Goal: Task Accomplishment & Management: Use online tool/utility

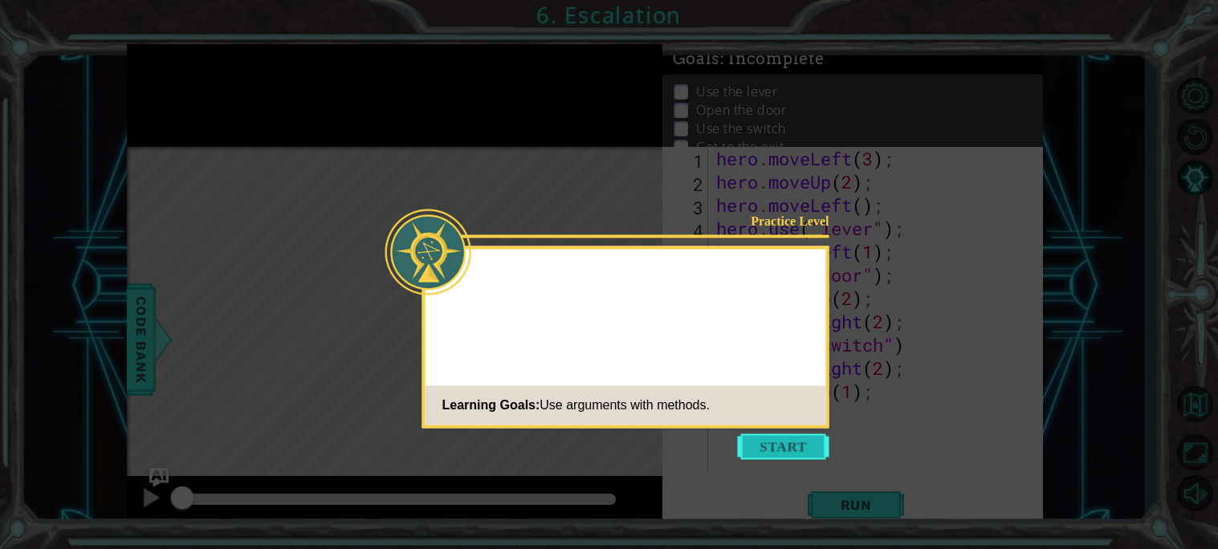
click at [818, 437] on button "Start" at bounding box center [784, 447] width 92 height 26
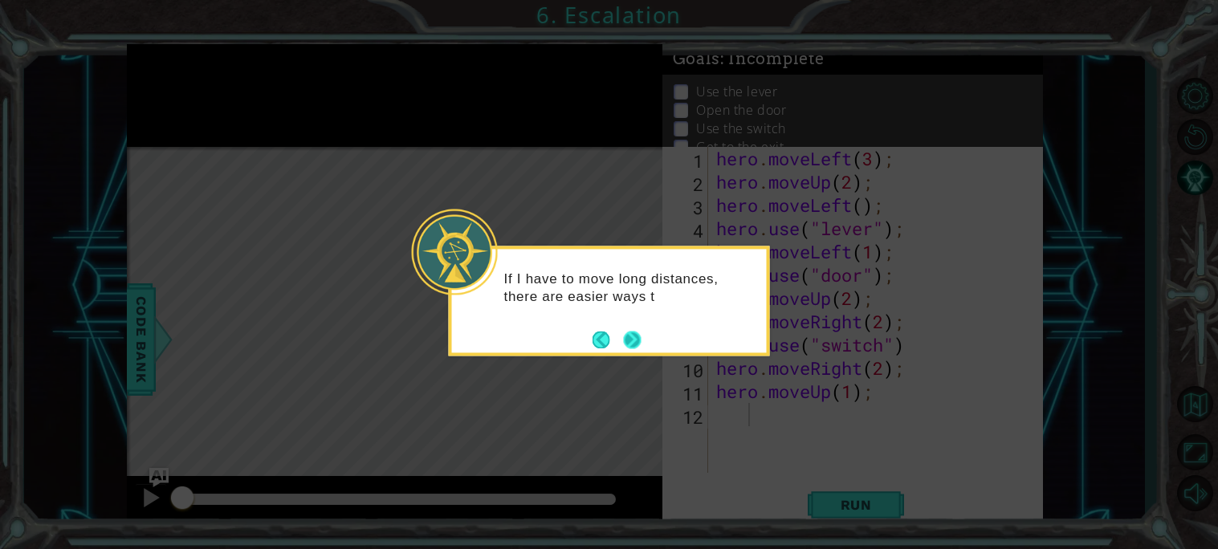
click at [635, 346] on button "Next" at bounding box center [633, 340] width 24 height 24
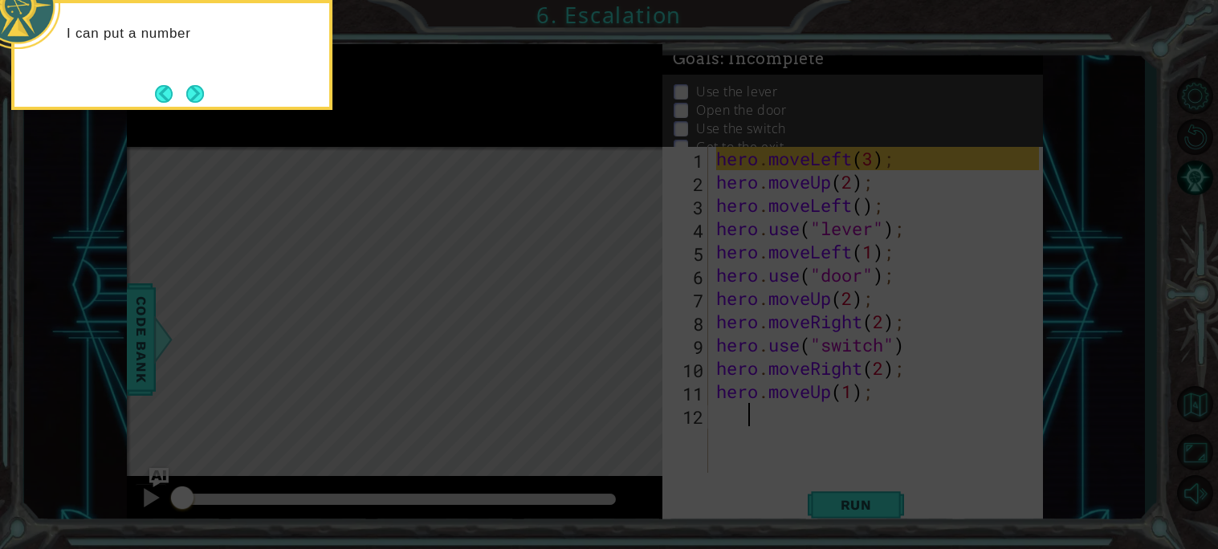
click at [1216, 348] on icon at bounding box center [609, 82] width 1218 height 934
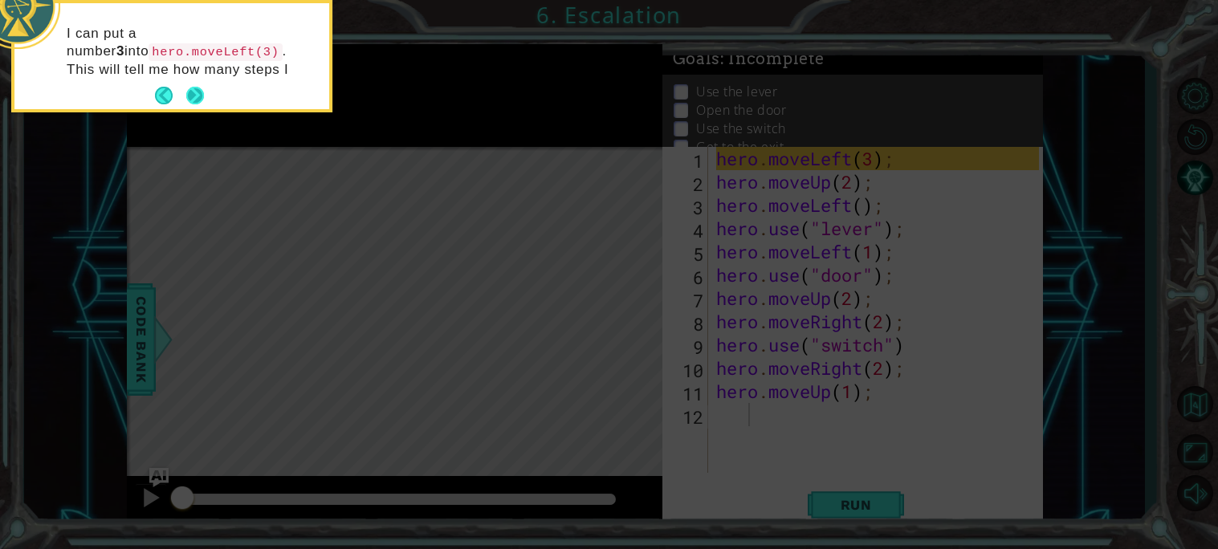
click at [189, 99] on button "Next" at bounding box center [196, 96] width 22 height 22
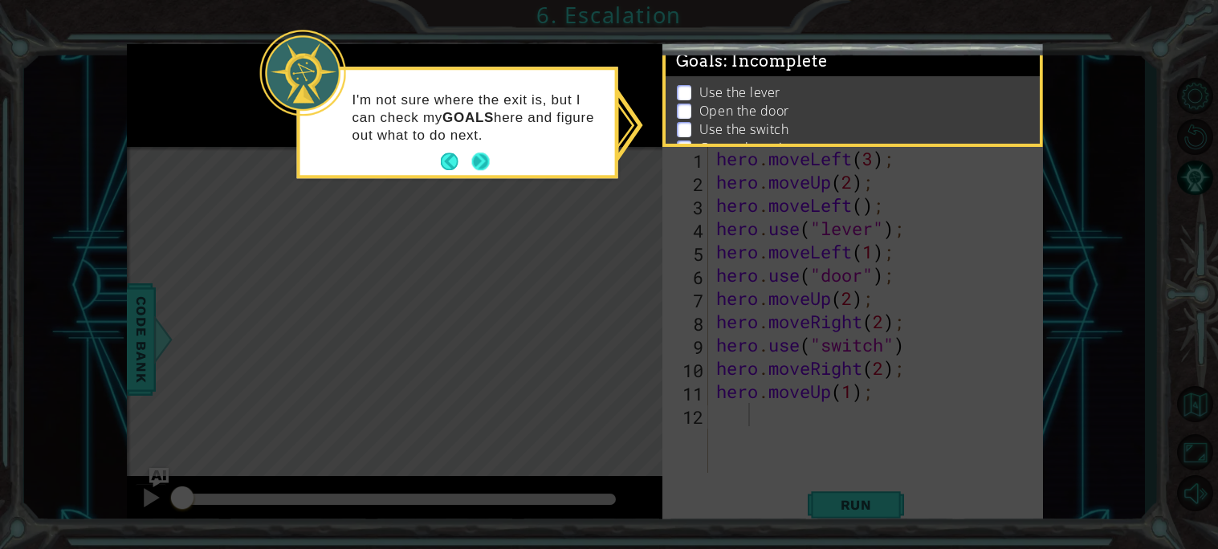
click at [487, 157] on button "Next" at bounding box center [480, 162] width 20 height 20
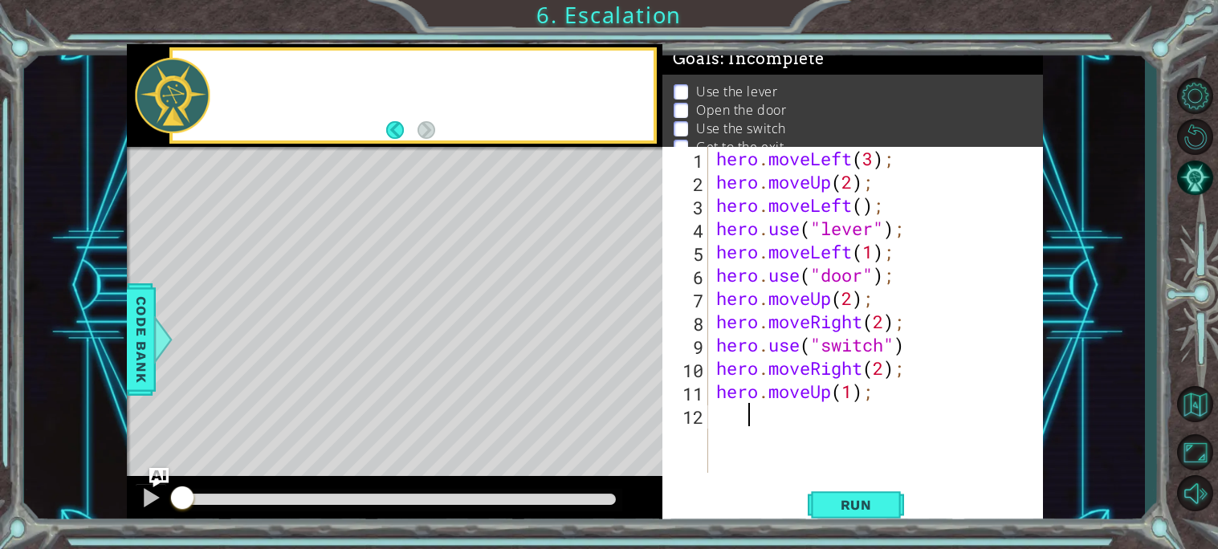
click at [487, 157] on div "Level Map" at bounding box center [498, 383] width 742 height 473
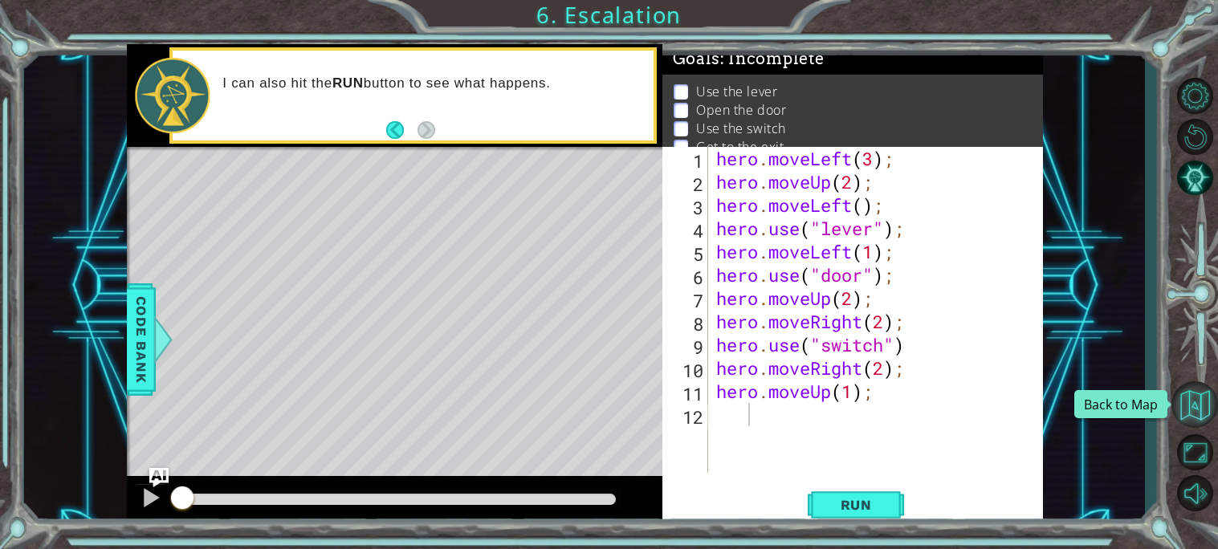
click at [1206, 412] on button "Back to Map" at bounding box center [1194, 404] width 47 height 47
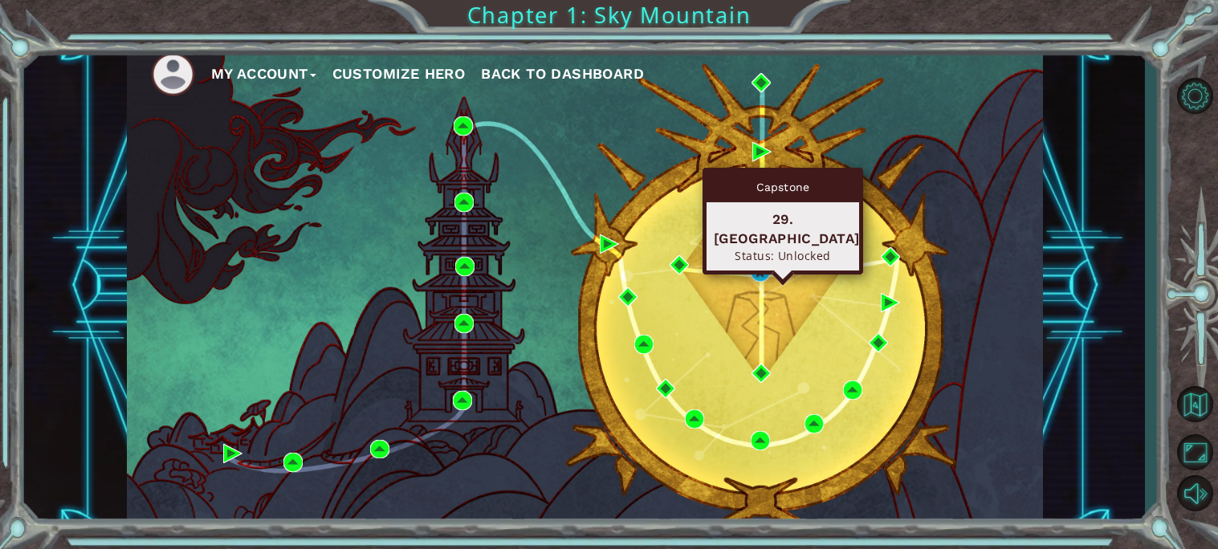
click at [747, 259] on div "My Account Customize Hero Back to Dashboard" at bounding box center [585, 285] width 916 height 483
click at [762, 276] on img at bounding box center [760, 272] width 19 height 19
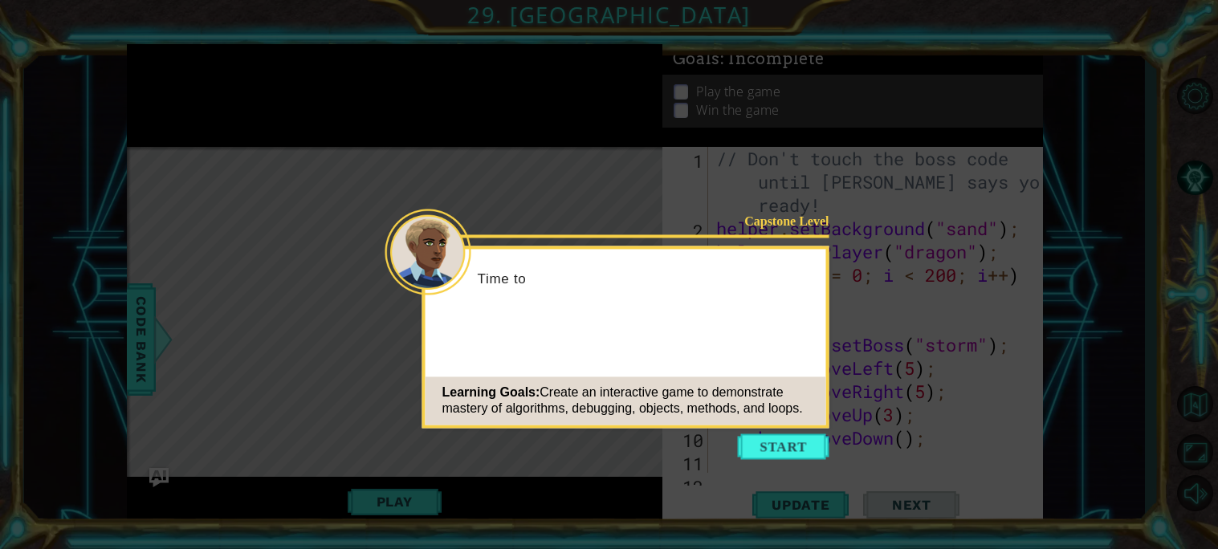
scroll to position [1117, 0]
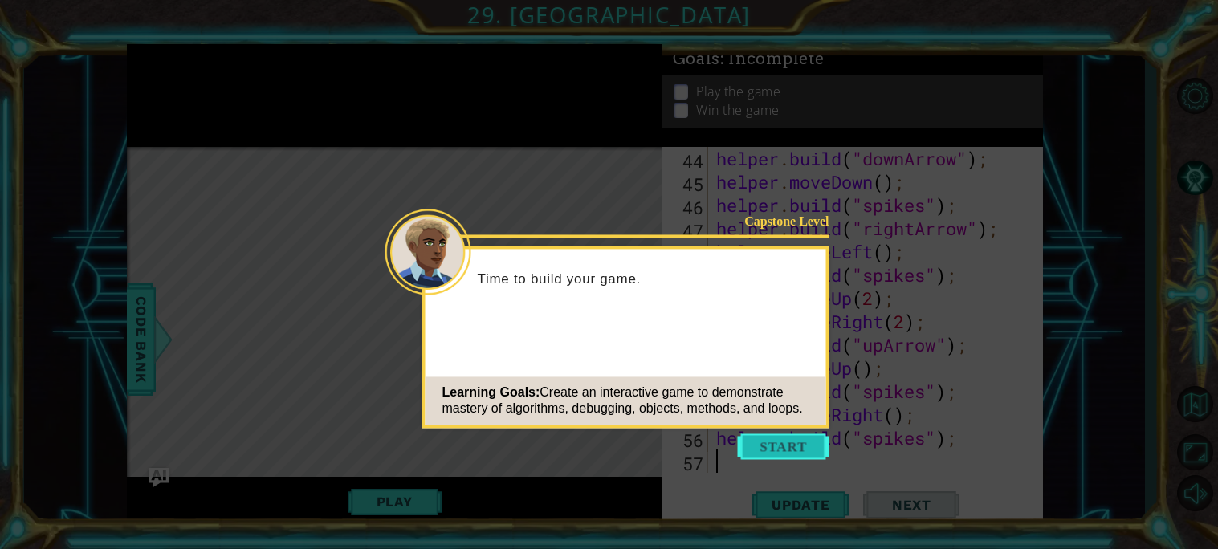
click at [823, 442] on button "Start" at bounding box center [784, 447] width 92 height 26
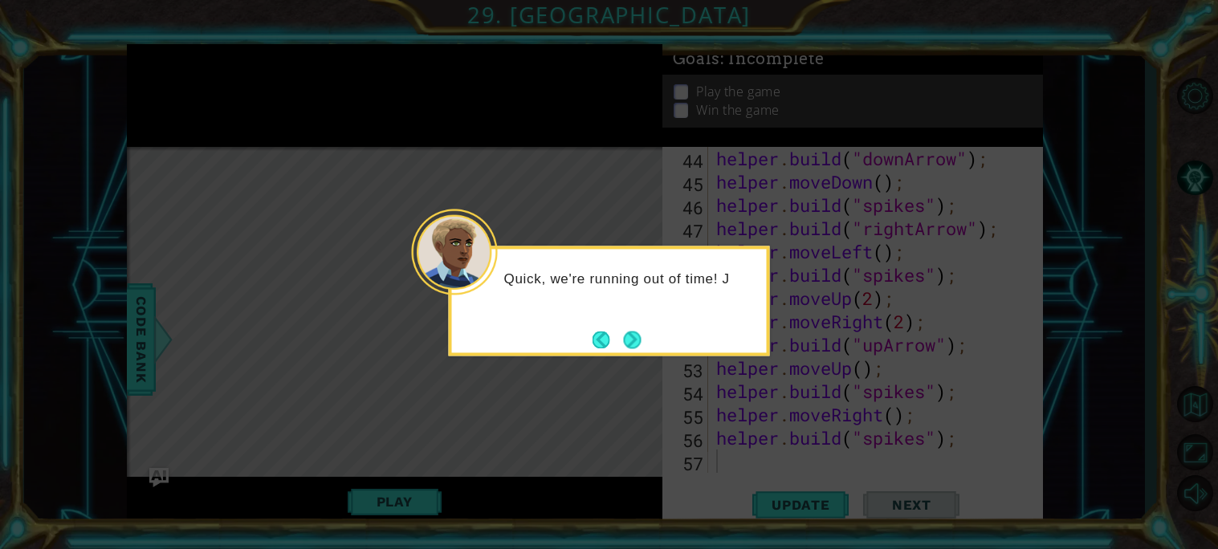
click at [642, 348] on div "Quick, we're running out of time! J" at bounding box center [609, 301] width 321 height 110
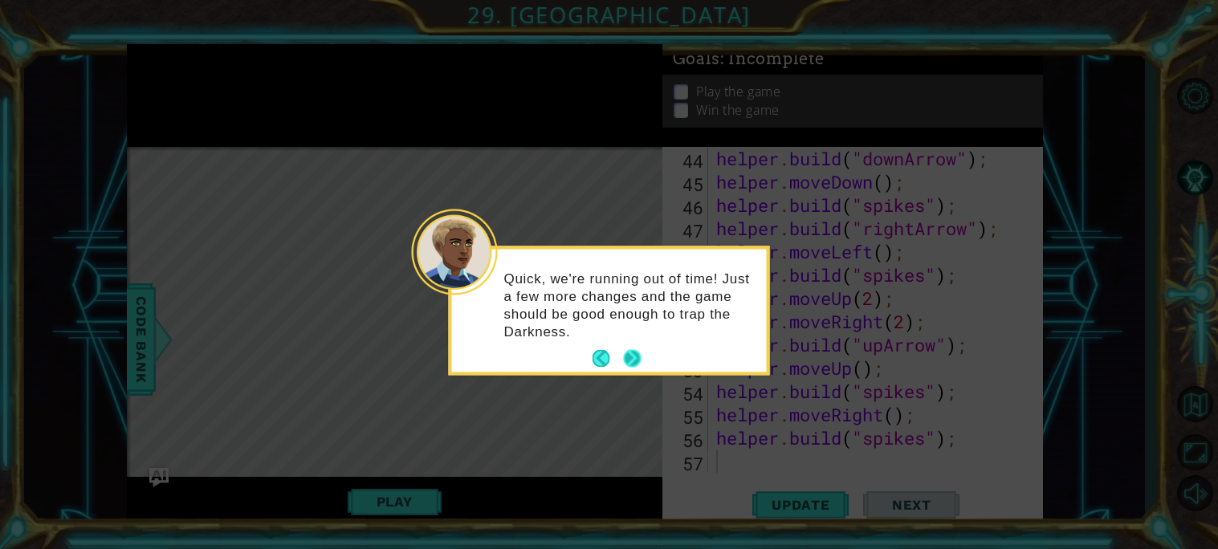
click at [637, 350] on button "Next" at bounding box center [632, 358] width 20 height 20
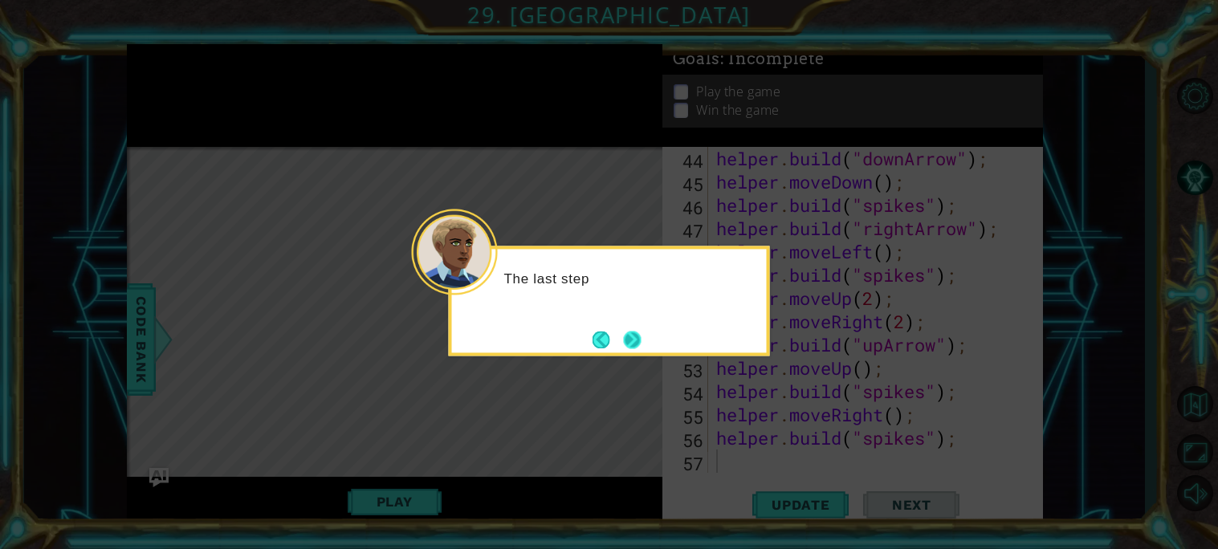
click at [632, 344] on button "Next" at bounding box center [632, 339] width 22 height 22
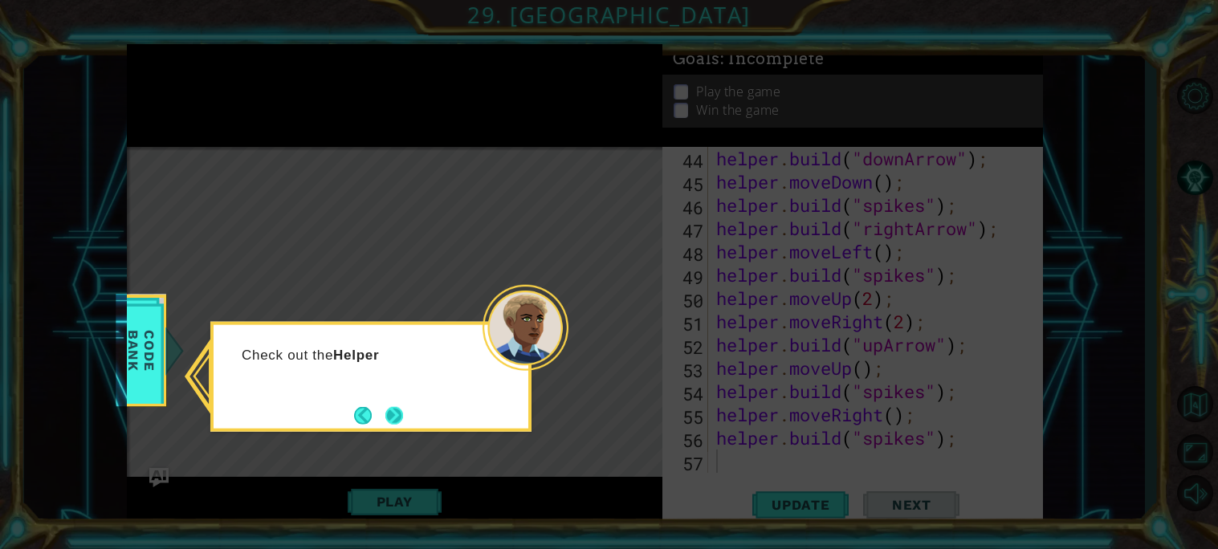
click at [397, 414] on button "Next" at bounding box center [394, 416] width 22 height 22
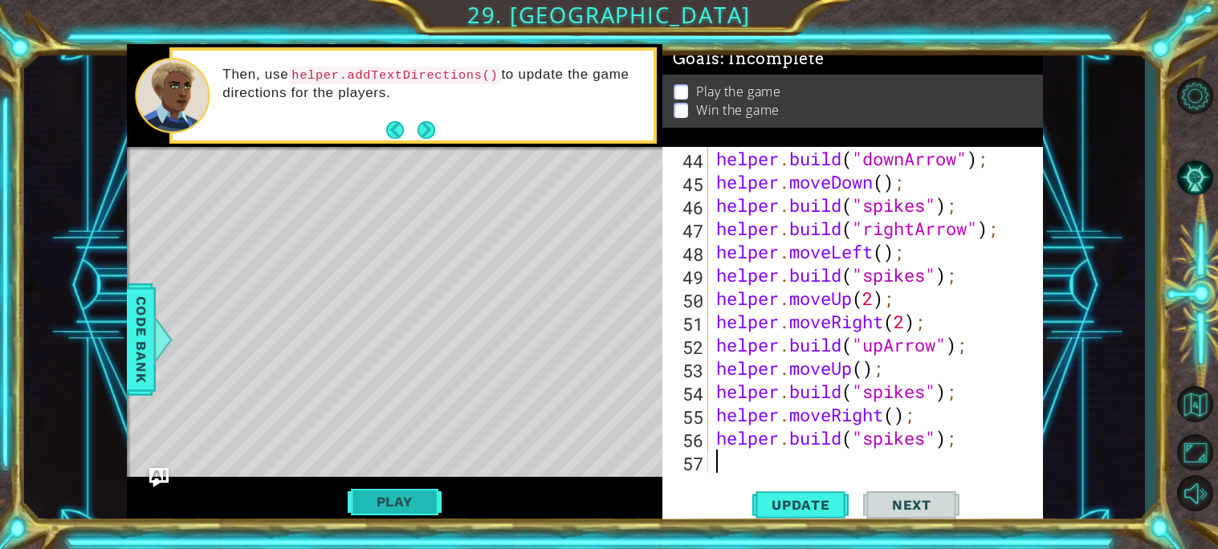
click at [364, 498] on button "Play" at bounding box center [395, 502] width 94 height 31
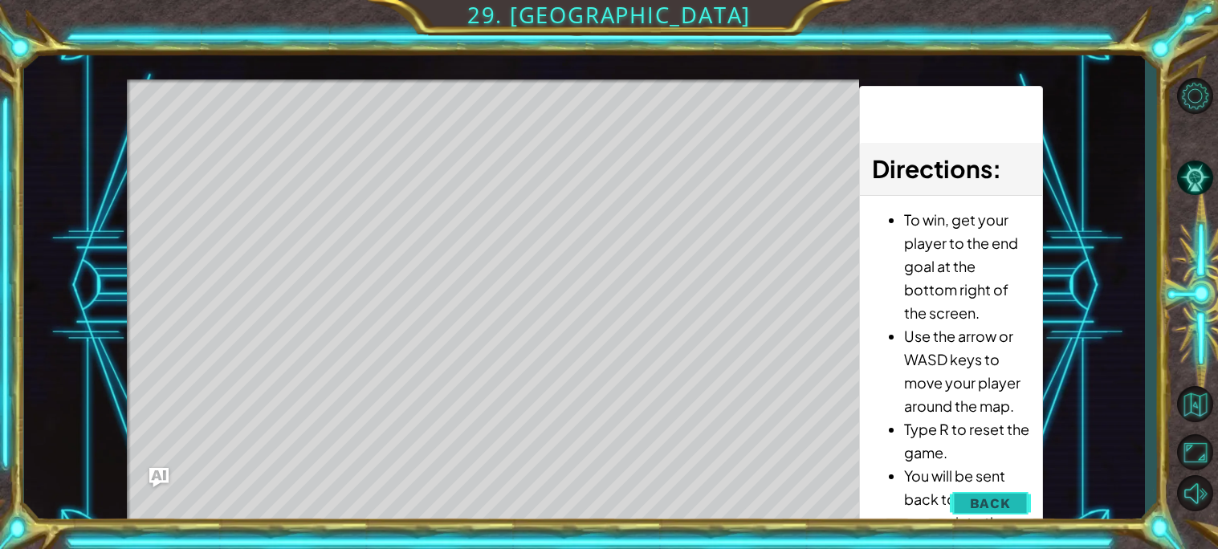
click at [1015, 503] on button "Back" at bounding box center [990, 503] width 81 height 32
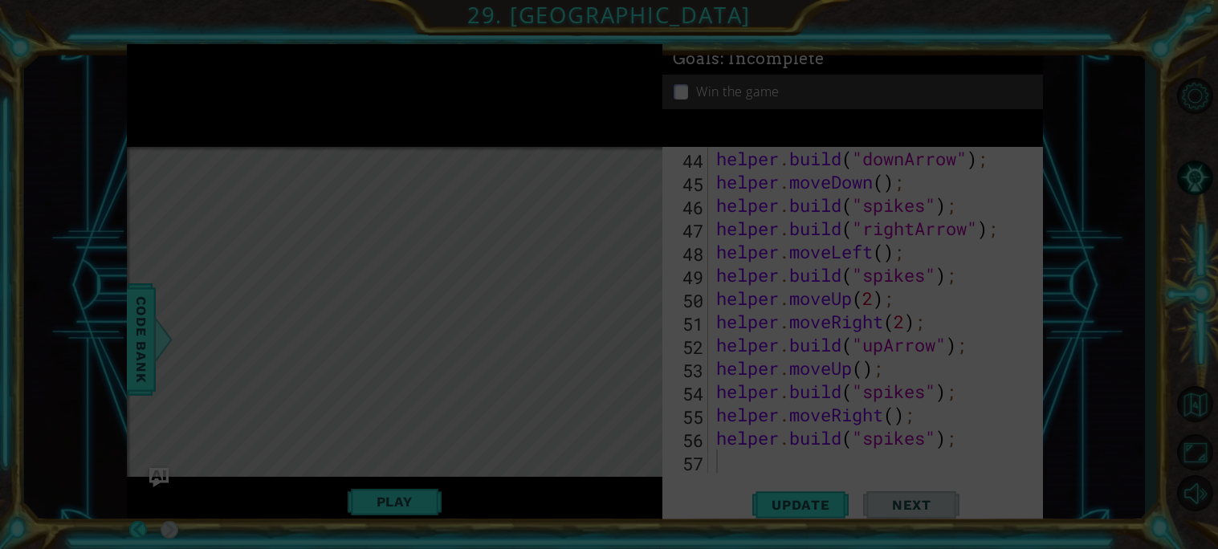
click at [417, 497] on icon at bounding box center [609, 274] width 1218 height 549
